Goal: Task Accomplishment & Management: Use online tool/utility

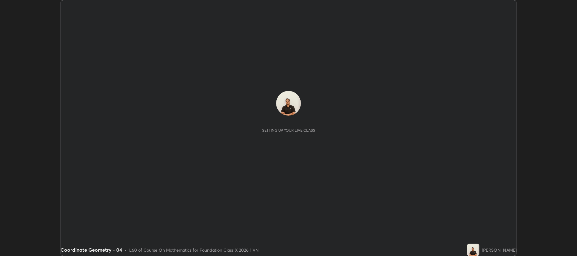
scroll to position [256, 576]
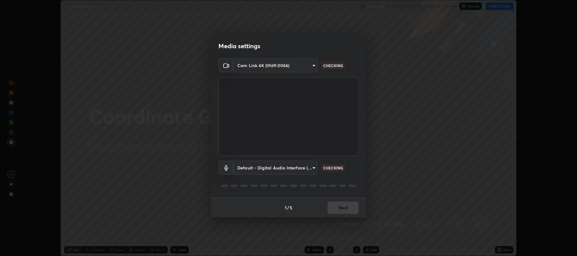
type input "274010abedf3a966fff1deb315cf8660767be7c8ffc22c31cb11d1c058d087d4"
type input "default"
click at [336, 209] on button "Next" at bounding box center [342, 208] width 31 height 12
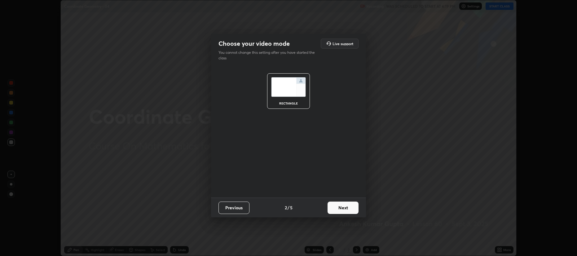
click at [339, 207] on button "Next" at bounding box center [342, 208] width 31 height 12
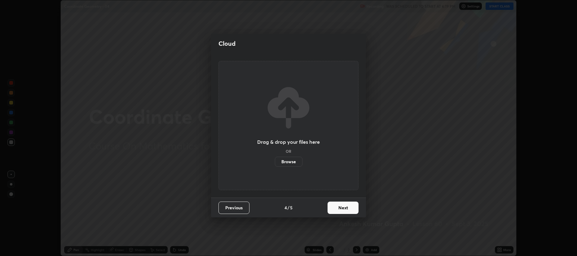
click at [342, 207] on button "Next" at bounding box center [342, 208] width 31 height 12
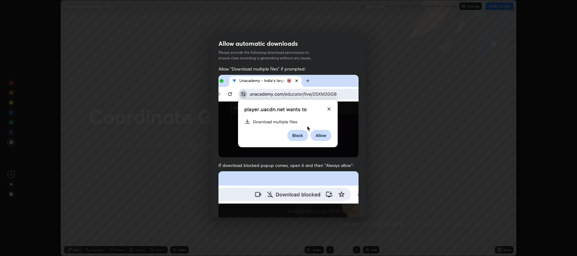
click at [341, 207] on img at bounding box center [288, 239] width 140 height 135
click at [340, 208] on img at bounding box center [288, 239] width 140 height 135
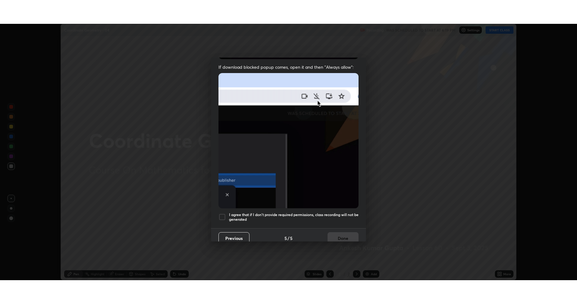
scroll to position [126, 0]
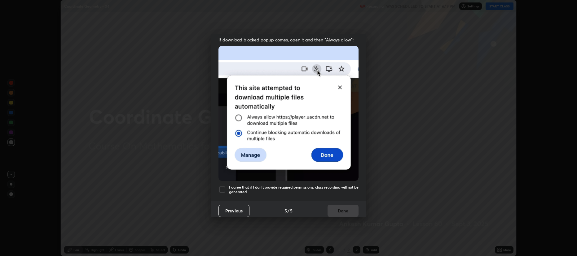
click at [220, 186] on div at bounding box center [221, 189] width 7 height 7
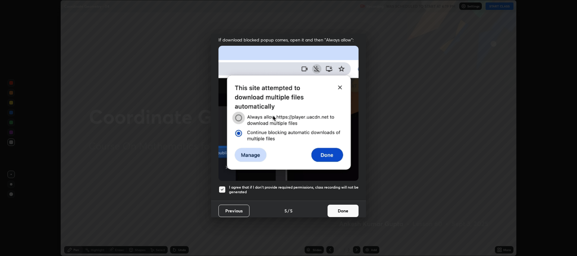
click at [340, 209] on button "Done" at bounding box center [342, 211] width 31 height 12
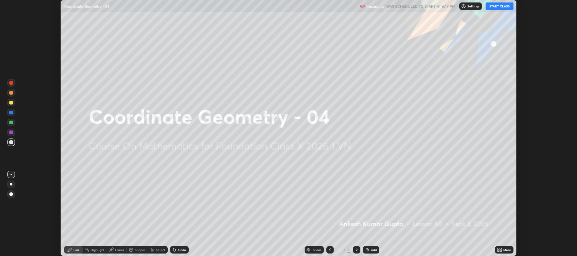
click at [494, 8] on button "START CLASS" at bounding box center [499, 5] width 28 height 7
click at [497, 250] on icon at bounding box center [499, 250] width 5 height 5
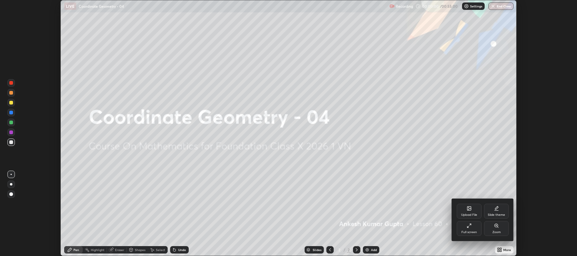
click at [465, 228] on div "Full screen" at bounding box center [468, 228] width 25 height 15
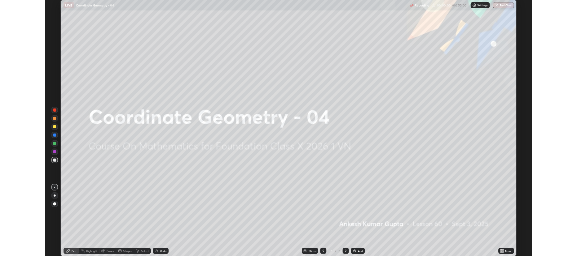
scroll to position [304, 576]
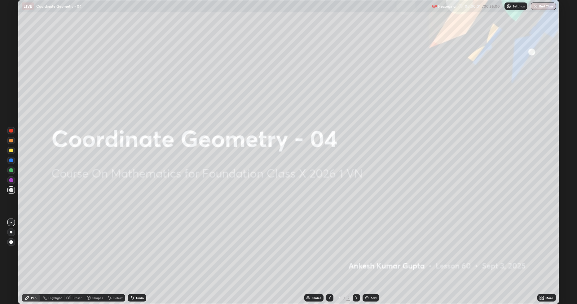
click at [366, 256] on img at bounding box center [366, 297] width 5 height 5
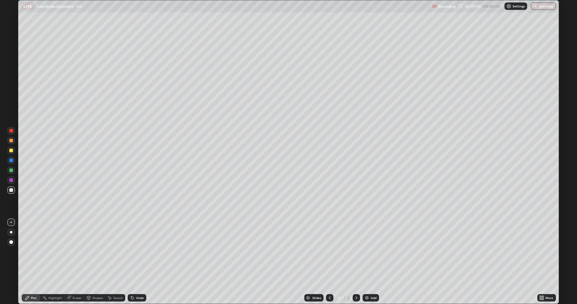
click at [356, 256] on icon at bounding box center [356, 297] width 5 height 5
click at [369, 256] on div "Add" at bounding box center [370, 297] width 16 height 7
click at [73, 256] on div "Eraser" at bounding box center [76, 297] width 9 height 3
click at [32, 256] on div "Pen" at bounding box center [34, 297] width 6 height 3
click at [355, 256] on div at bounding box center [355, 297] width 7 height 7
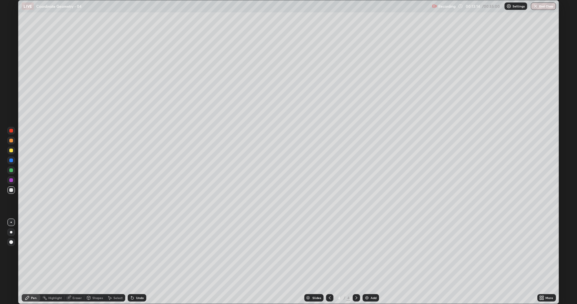
click at [367, 256] on div "Add" at bounding box center [370, 297] width 16 height 7
click at [140, 256] on div "Undo" at bounding box center [137, 297] width 19 height 7
click at [136, 256] on div "Undo" at bounding box center [140, 297] width 8 height 3
click at [140, 256] on div "Undo" at bounding box center [140, 297] width 8 height 3
click at [368, 256] on img at bounding box center [366, 297] width 5 height 5
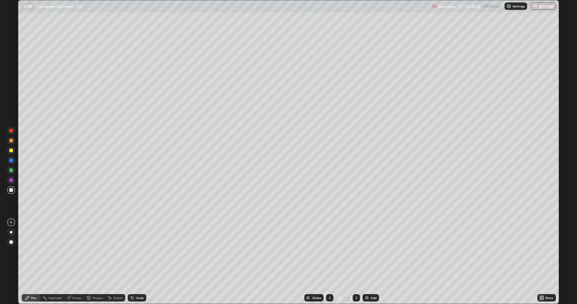
click at [368, 256] on img at bounding box center [366, 297] width 5 height 5
click at [95, 256] on div "Shapes" at bounding box center [97, 297] width 11 height 3
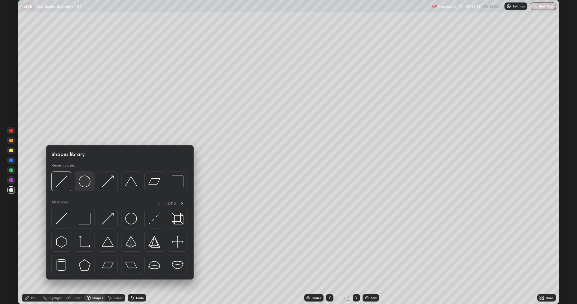
click at [87, 183] on img at bounding box center [85, 182] width 12 height 12
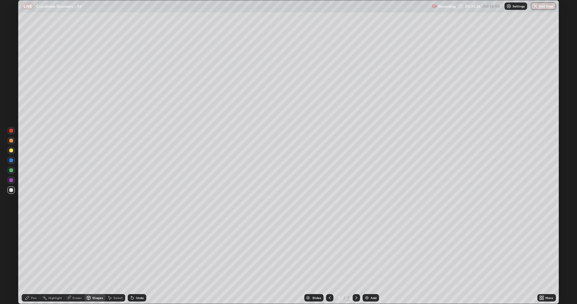
click at [38, 256] on div "Pen" at bounding box center [31, 297] width 19 height 7
click at [10, 150] on div at bounding box center [11, 151] width 4 height 4
click at [70, 256] on icon at bounding box center [68, 297] width 5 height 5
click at [32, 256] on div "Pen" at bounding box center [34, 297] width 6 height 3
click at [76, 256] on div "Eraser" at bounding box center [76, 297] width 9 height 3
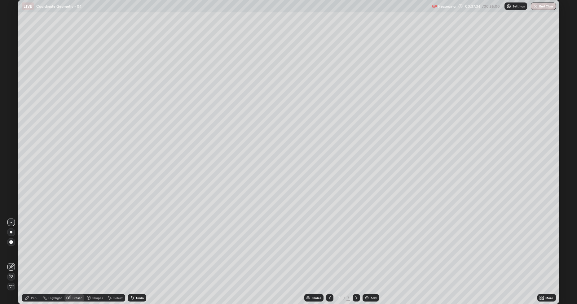
click at [31, 256] on div "Pen" at bounding box center [34, 297] width 6 height 3
click at [365, 256] on img at bounding box center [366, 297] width 5 height 5
click at [367, 256] on img at bounding box center [366, 297] width 5 height 5
click at [368, 256] on img at bounding box center [366, 297] width 5 height 5
click at [138, 256] on div "Undo" at bounding box center [137, 297] width 19 height 7
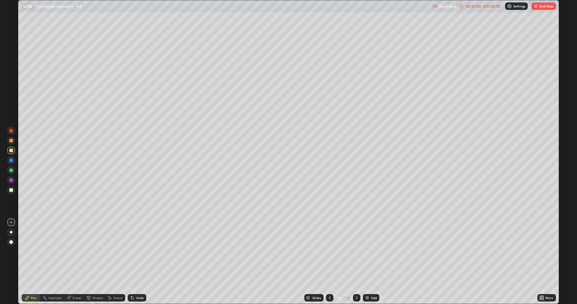
click at [544, 6] on button "End Class" at bounding box center [543, 5] width 24 height 7
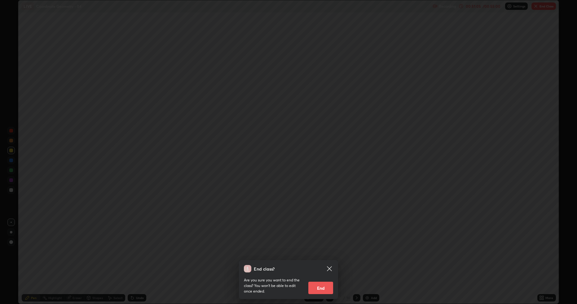
click at [329, 256] on button "End" at bounding box center [320, 288] width 25 height 12
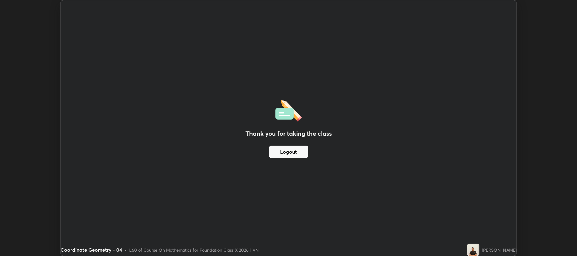
scroll to position [30705, 30385]
